Goal: Transaction & Acquisition: Purchase product/service

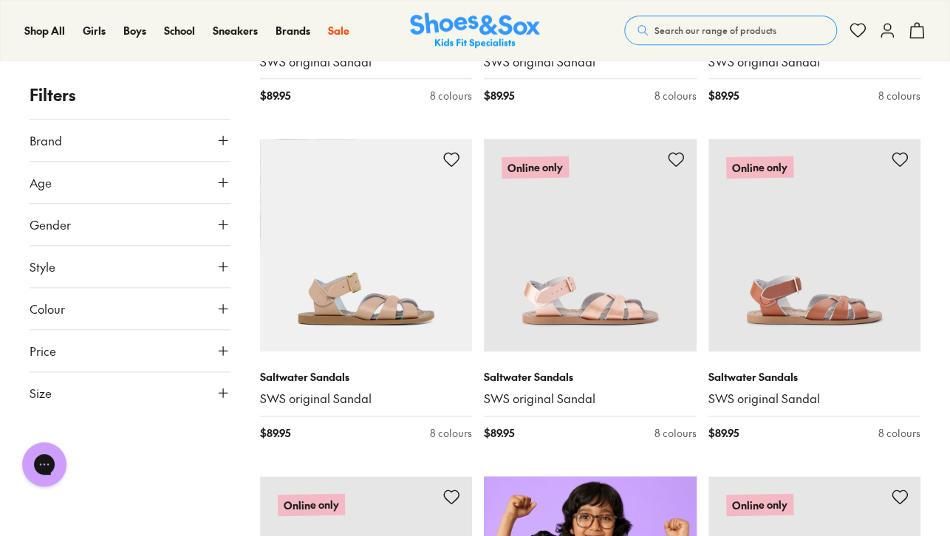
scroll to position [478, 0]
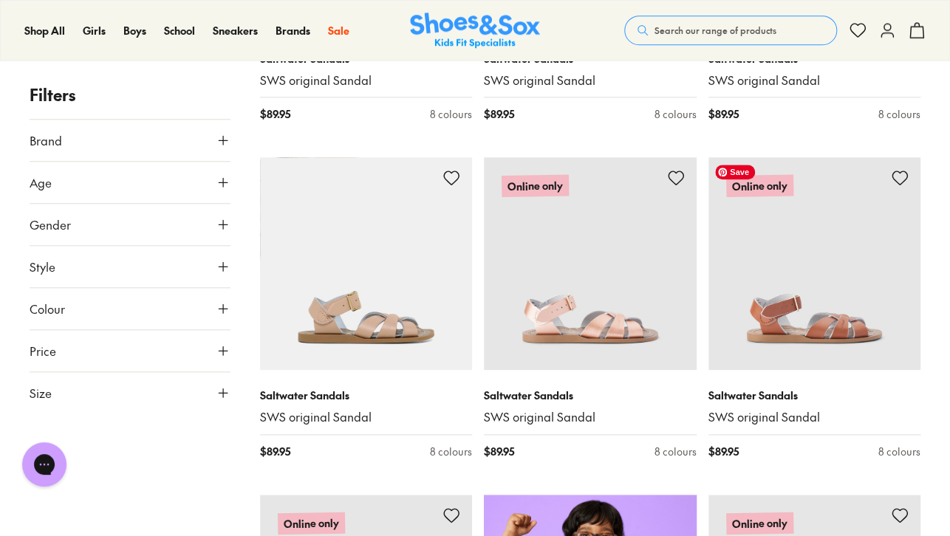
click at [815, 318] on img at bounding box center [814, 263] width 213 height 213
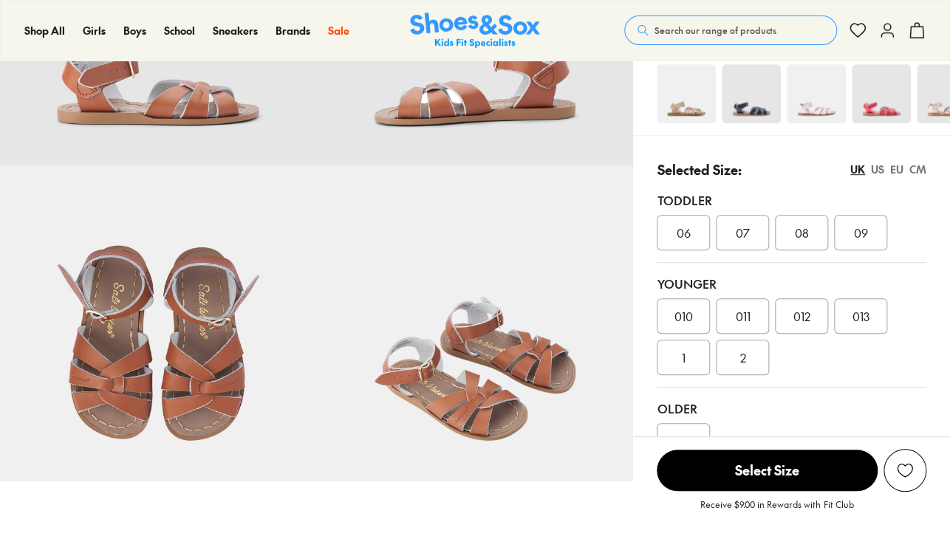
select select "*"
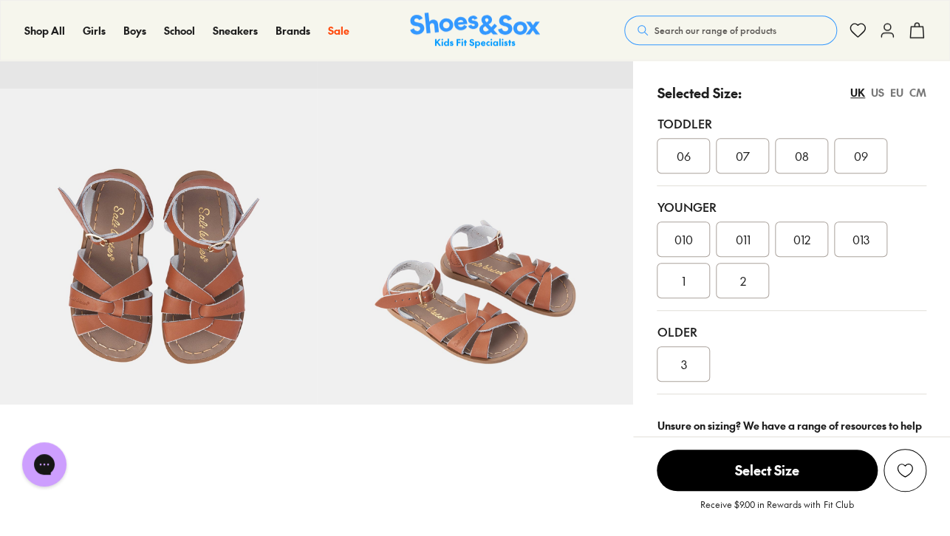
scroll to position [319, 0]
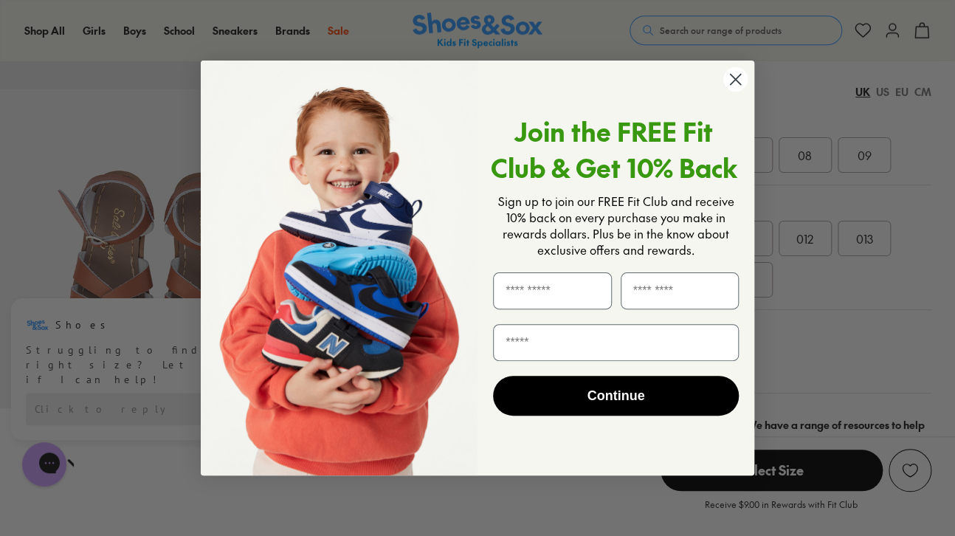
click at [923, 145] on div "Close dialog Join the FREE Fit Club & Get 10% Back Sign up to join our FREE Fit…" at bounding box center [477, 268] width 955 height 536
